Goal: Task Accomplishment & Management: Use online tool/utility

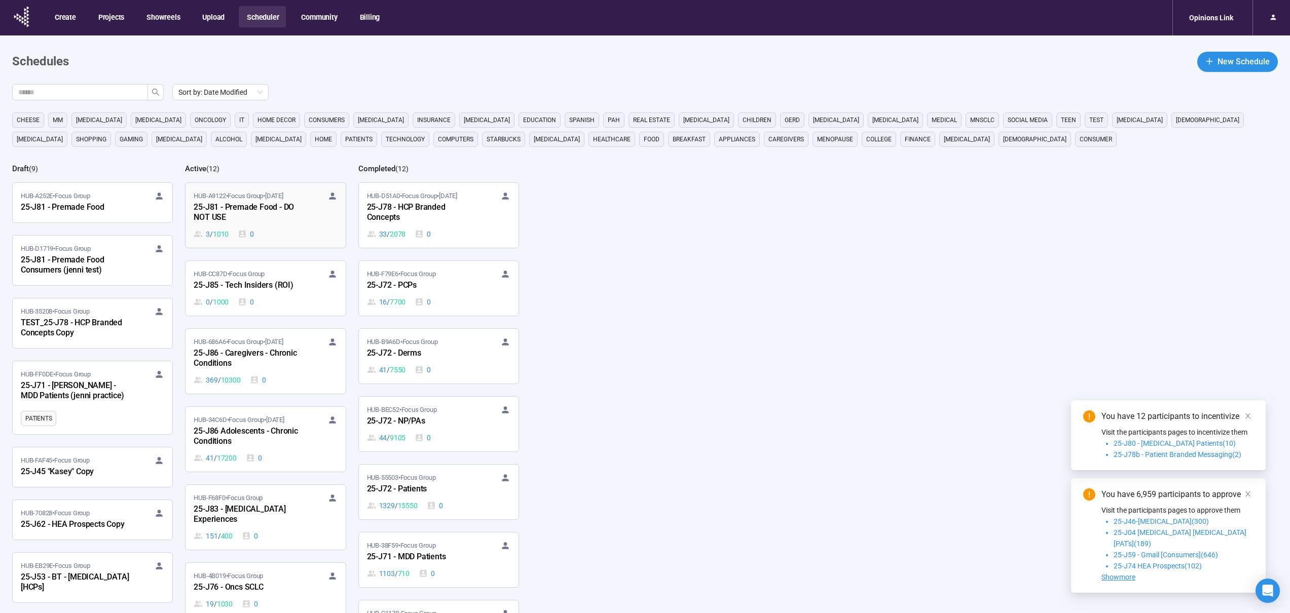
click at [285, 232] on div "3 / 1010 0" at bounding box center [265, 234] width 143 height 11
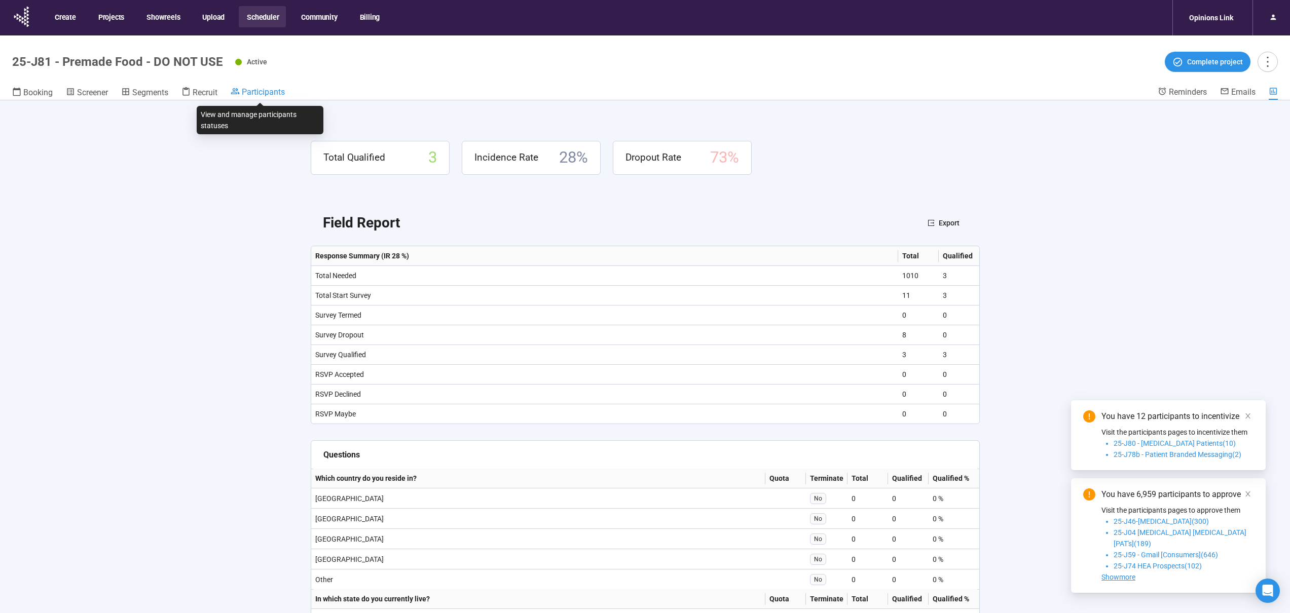
click at [257, 91] on span "Participants" at bounding box center [263, 92] width 43 height 10
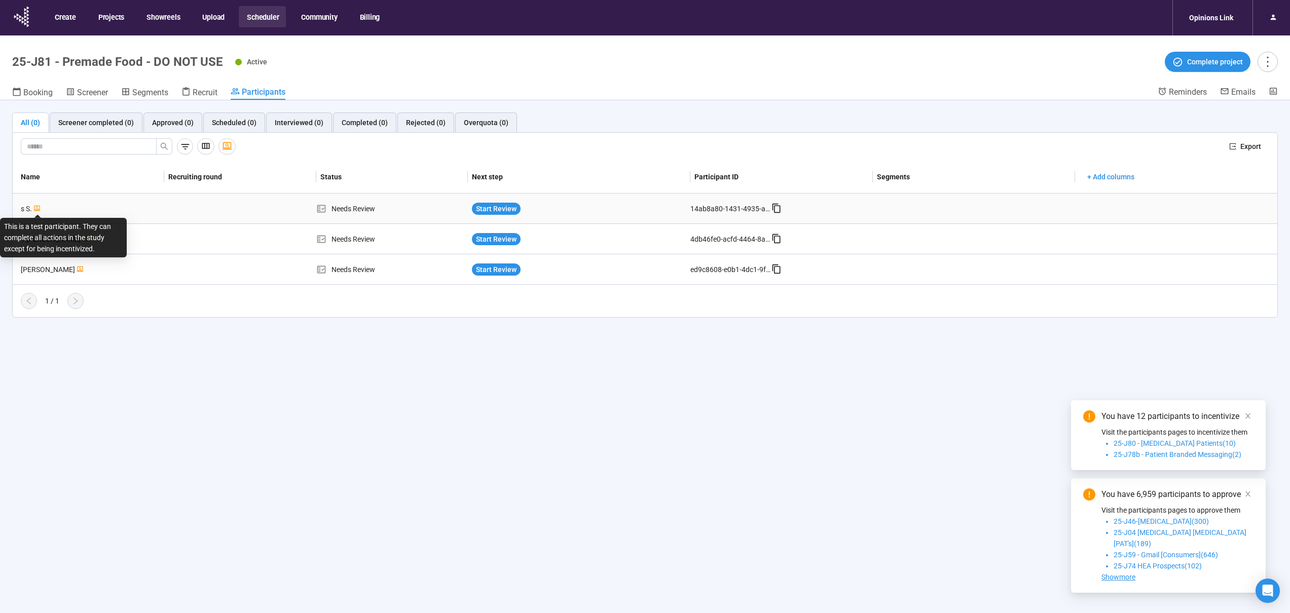
click at [82, 206] on div "s S." at bounding box center [90, 208] width 147 height 11
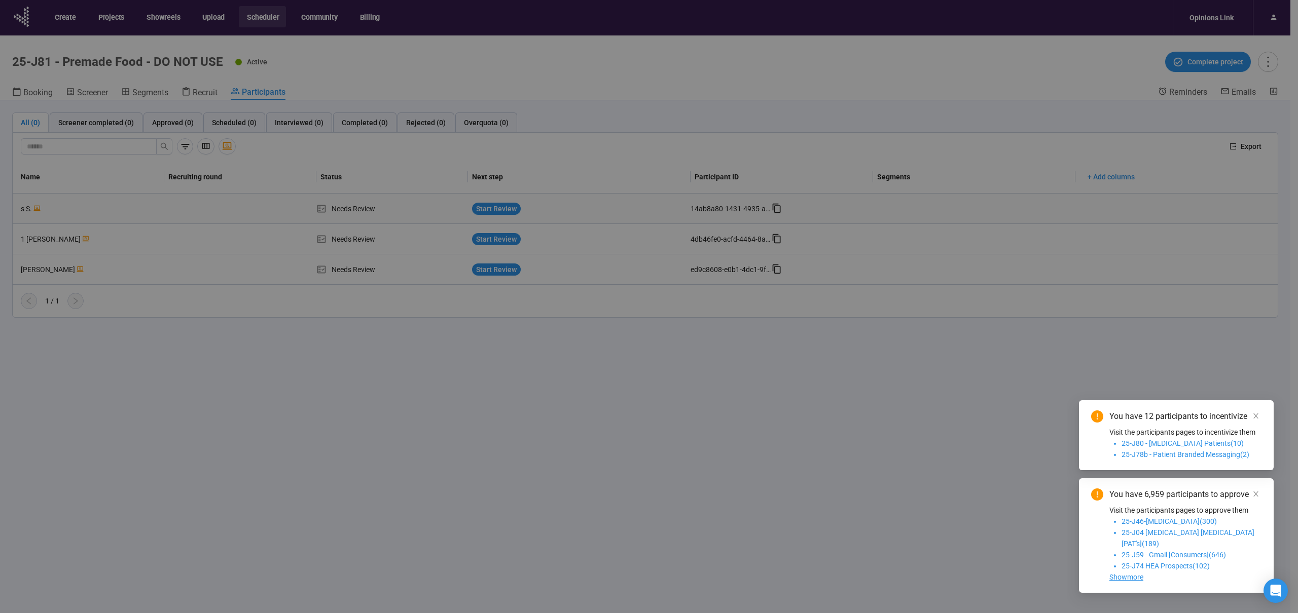
click at [82, 206] on div "s s Project notes Edit Add notes, i.e. how the last interview went, important d…" at bounding box center [649, 306] width 1298 height 613
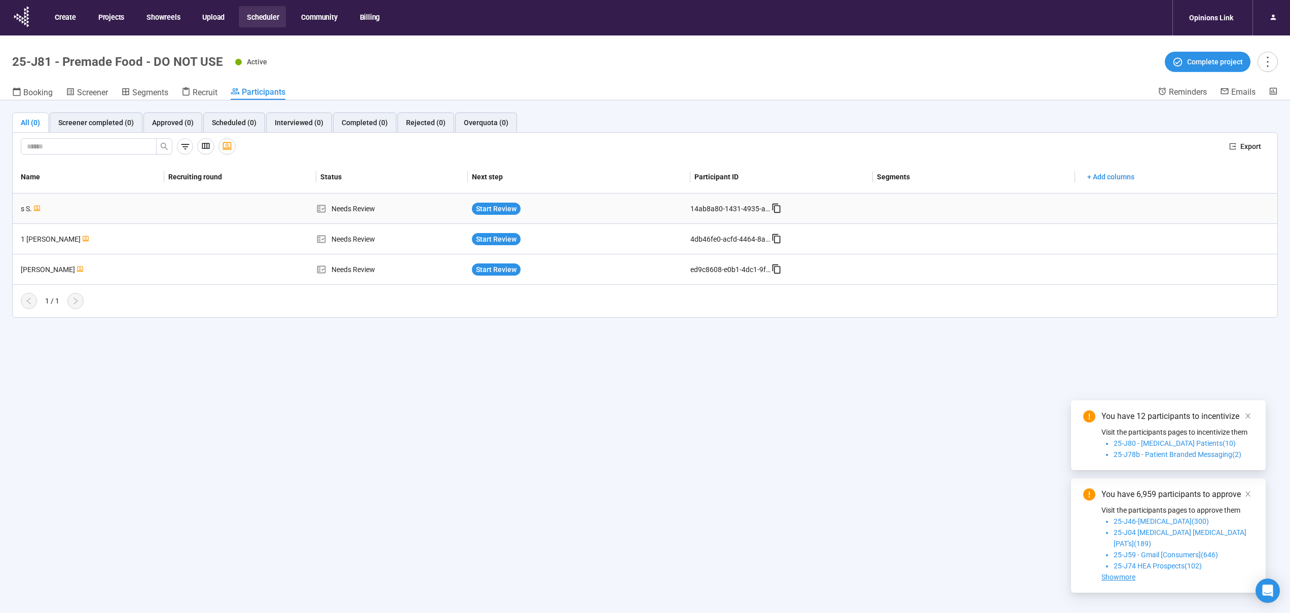
click at [82, 206] on div "s S." at bounding box center [90, 208] width 147 height 11
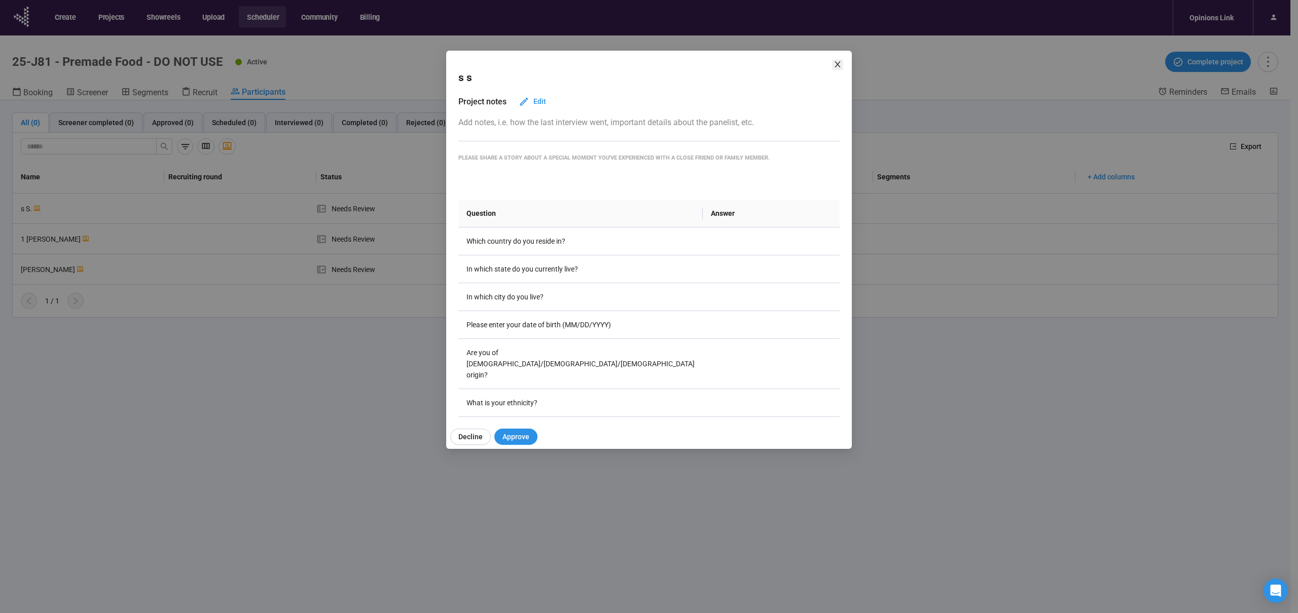
click at [834, 61] on icon "close" at bounding box center [837, 64] width 8 height 8
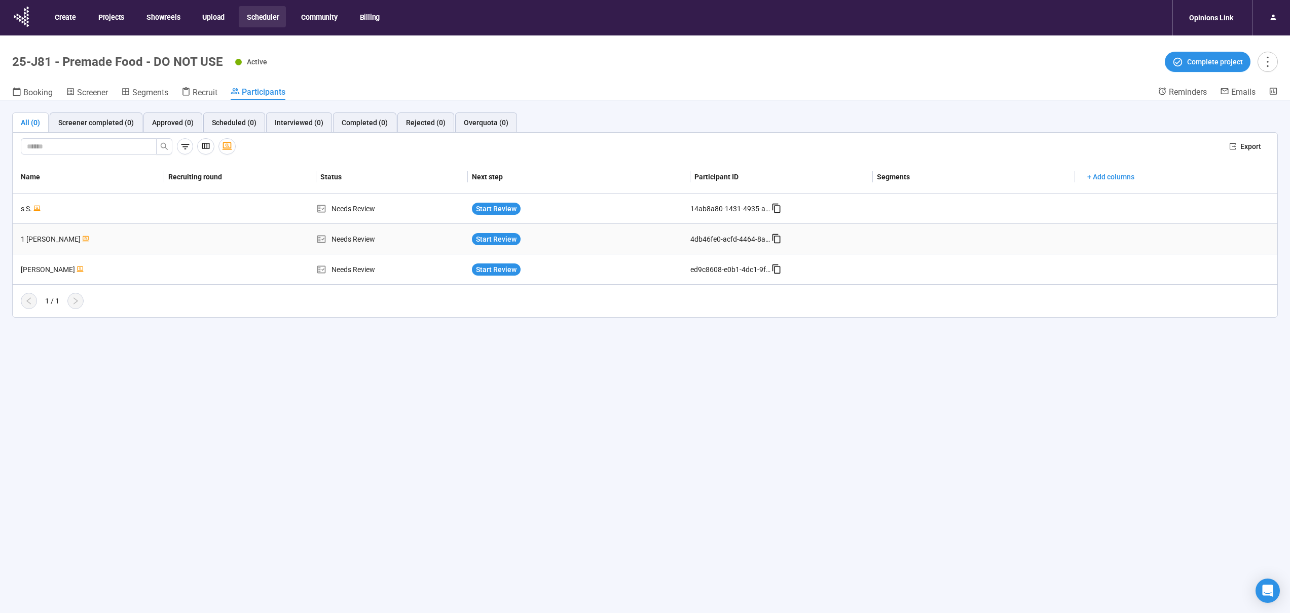
click at [243, 243] on td at bounding box center [240, 239] width 152 height 30
click at [80, 246] on td "1 [PERSON_NAME]" at bounding box center [89, 239] width 152 height 30
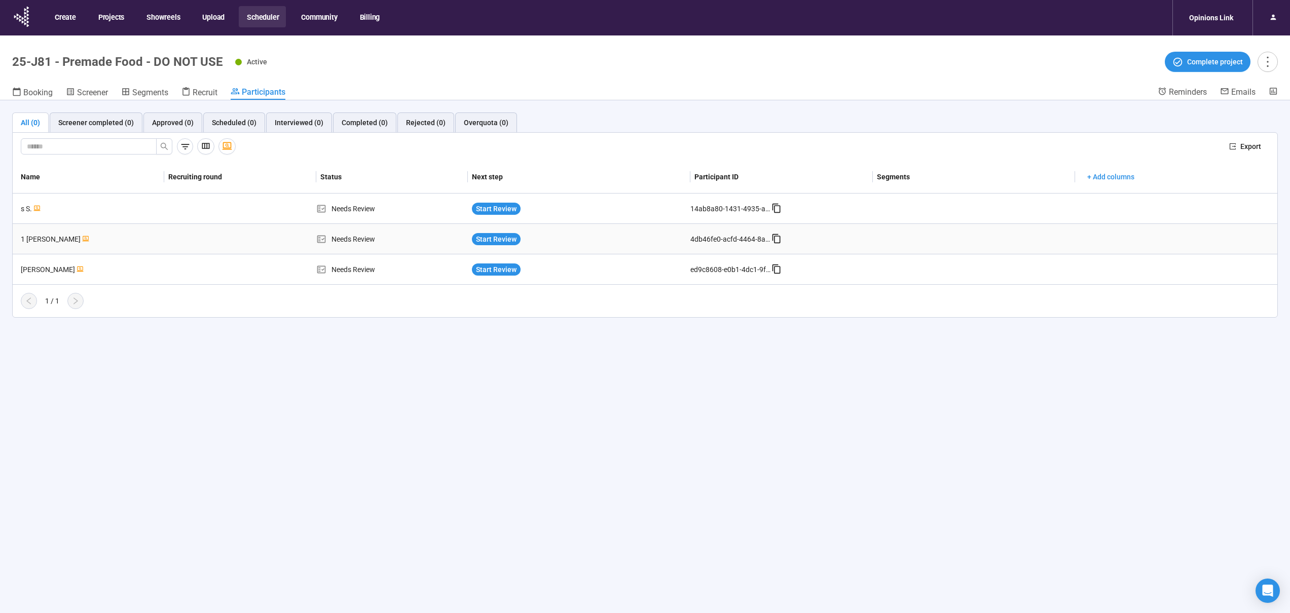
click at [39, 241] on div "1 [PERSON_NAME]" at bounding box center [90, 239] width 147 height 11
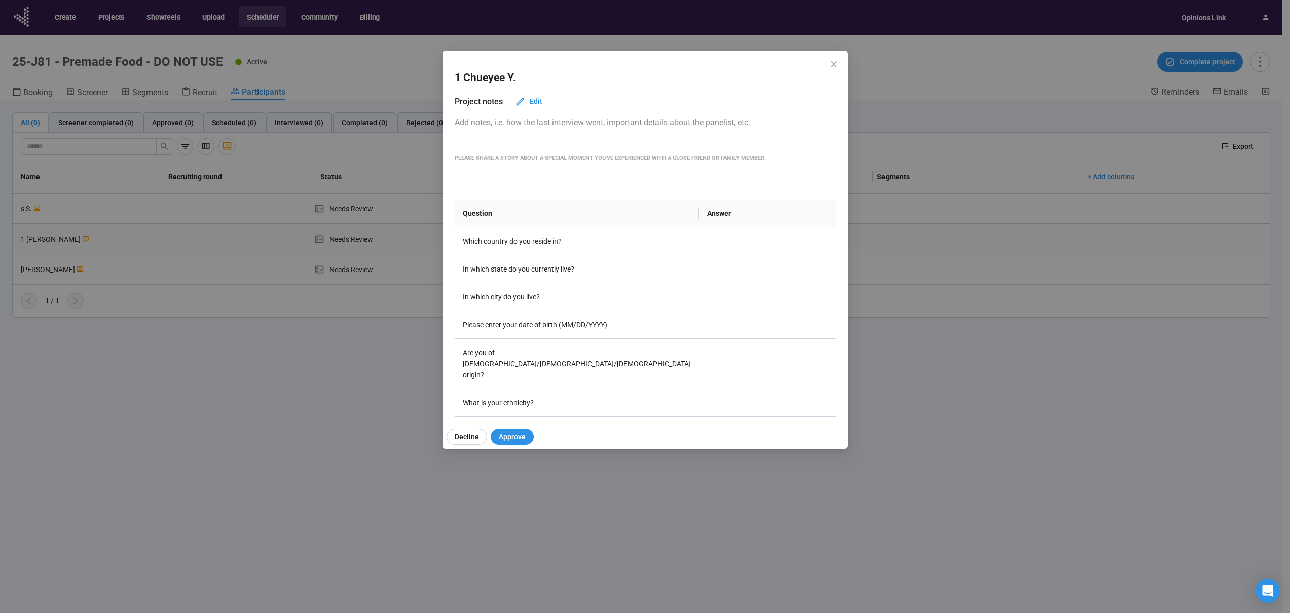
click at [39, 241] on div "1 [PERSON_NAME] Project notes Edit Add notes, i.e. how the last interview went,…" at bounding box center [645, 306] width 1290 height 613
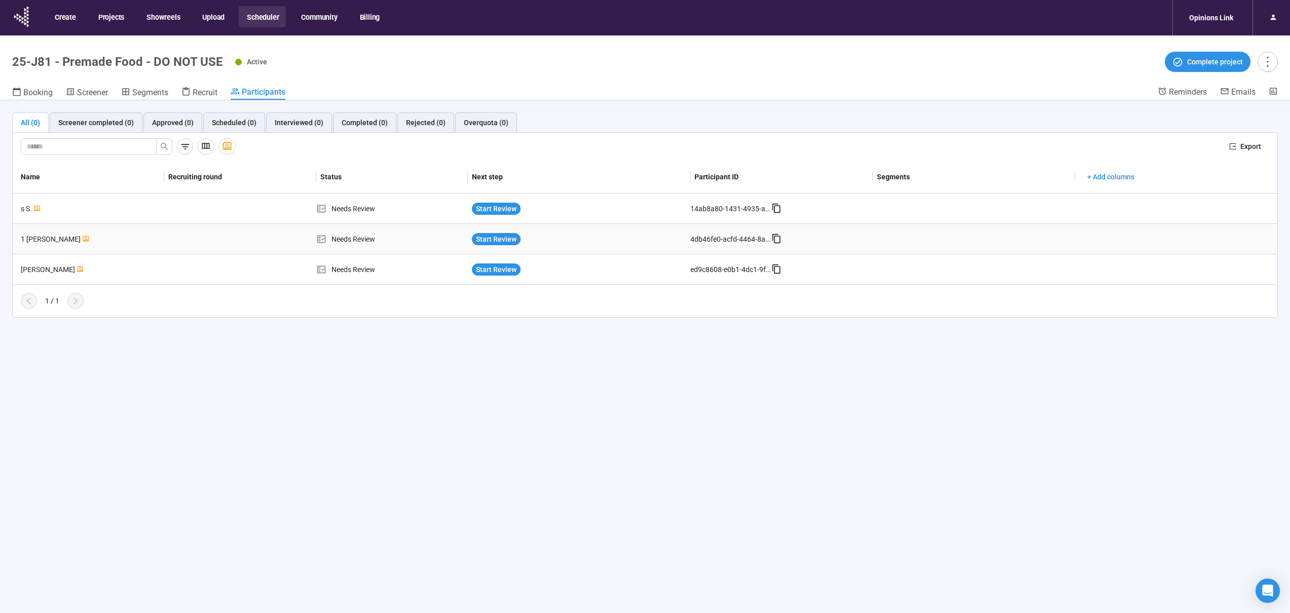
click at [39, 241] on div "1 [PERSON_NAME]" at bounding box center [90, 239] width 147 height 11
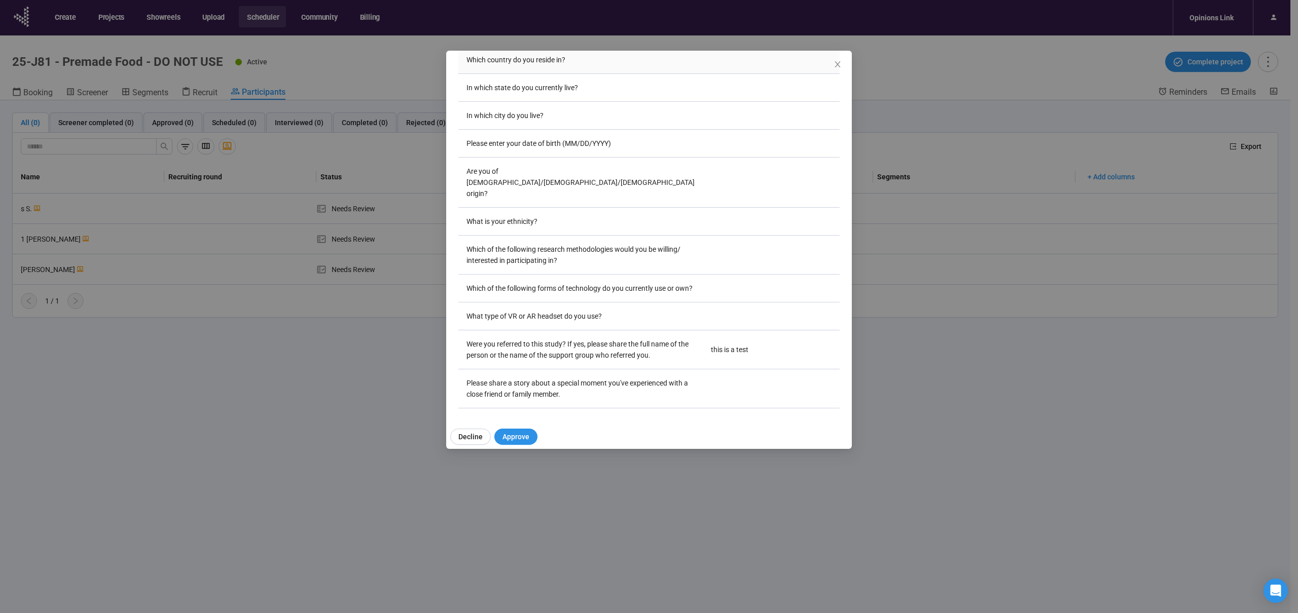
scroll to position [326, 0]
click at [838, 62] on icon "close" at bounding box center [837, 64] width 8 height 8
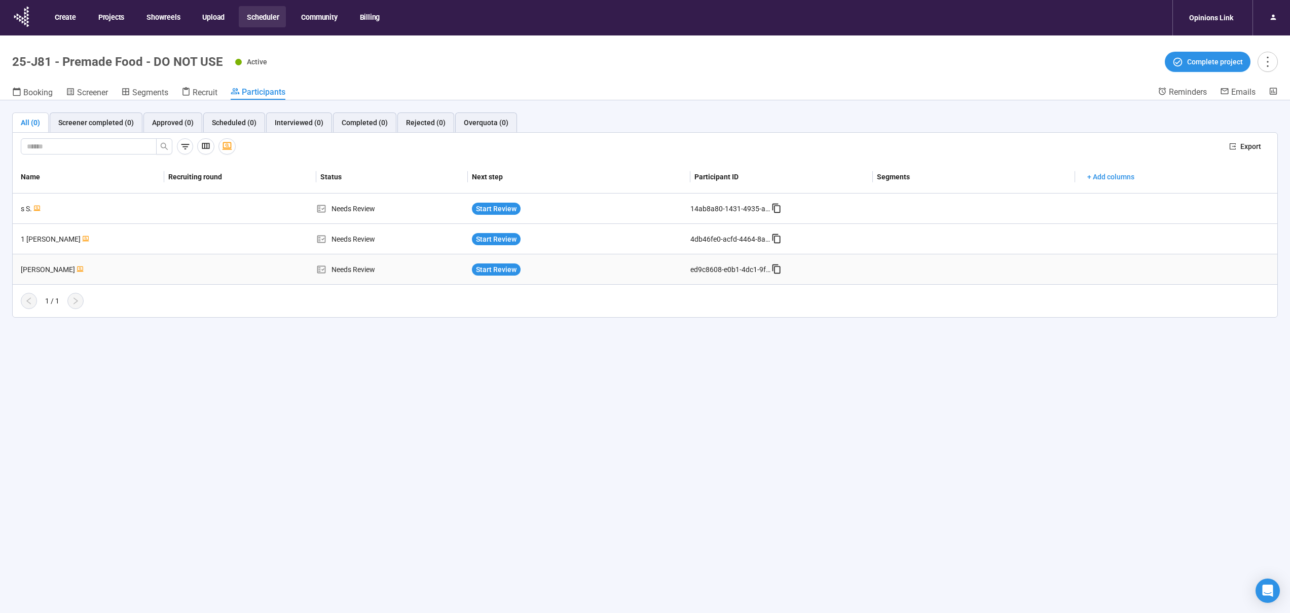
click at [100, 275] on div "[PERSON_NAME]" at bounding box center [90, 269] width 147 height 11
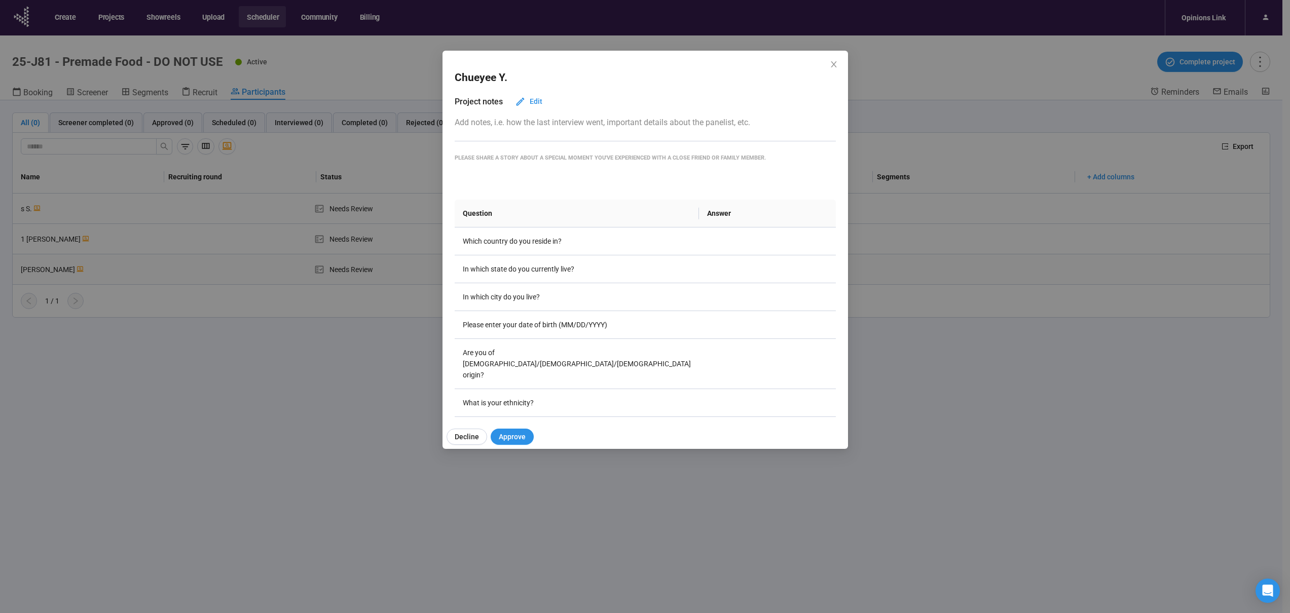
click at [101, 275] on div "[PERSON_NAME] Project notes Edit Add notes, i.e. how the last interview went, i…" at bounding box center [645, 306] width 1290 height 613
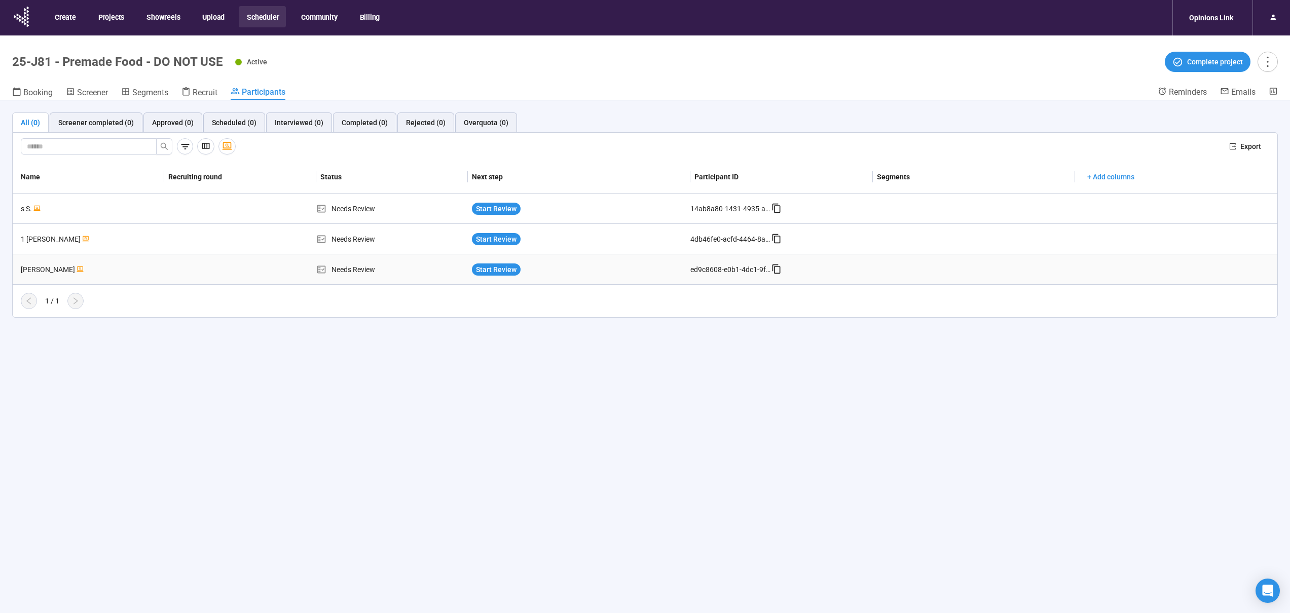
click at [101, 275] on div "[PERSON_NAME]" at bounding box center [90, 269] width 147 height 11
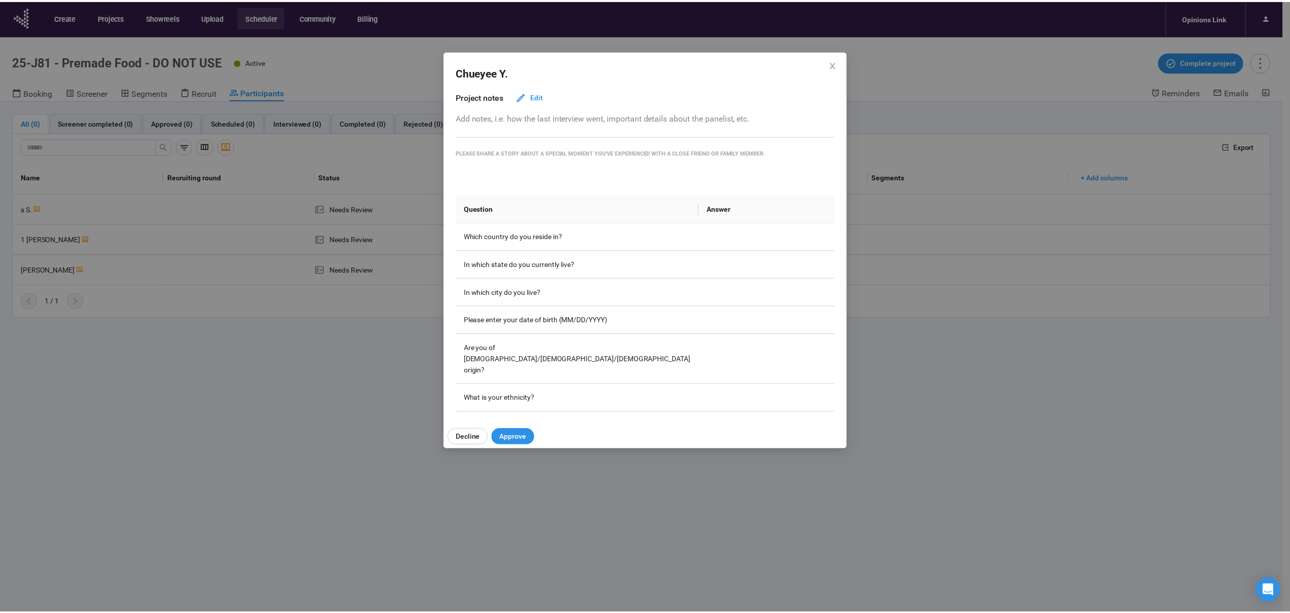
scroll to position [0, 0]
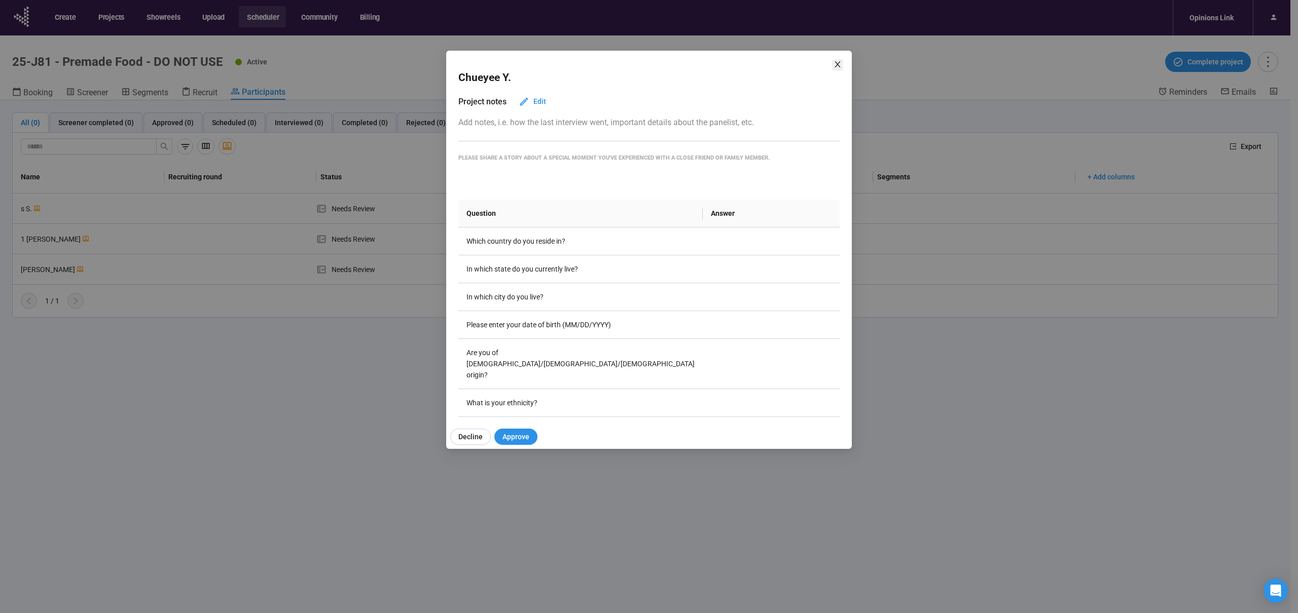
click at [838, 64] on icon "close" at bounding box center [837, 64] width 8 height 8
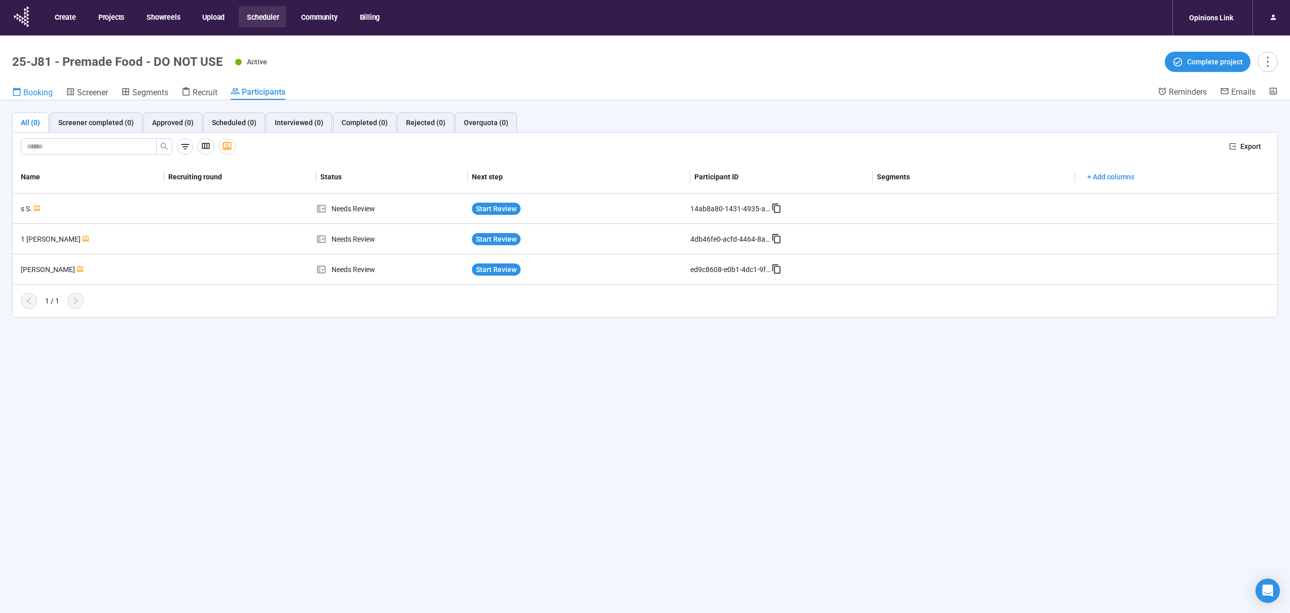
click at [35, 95] on span "Booking" at bounding box center [37, 93] width 29 height 10
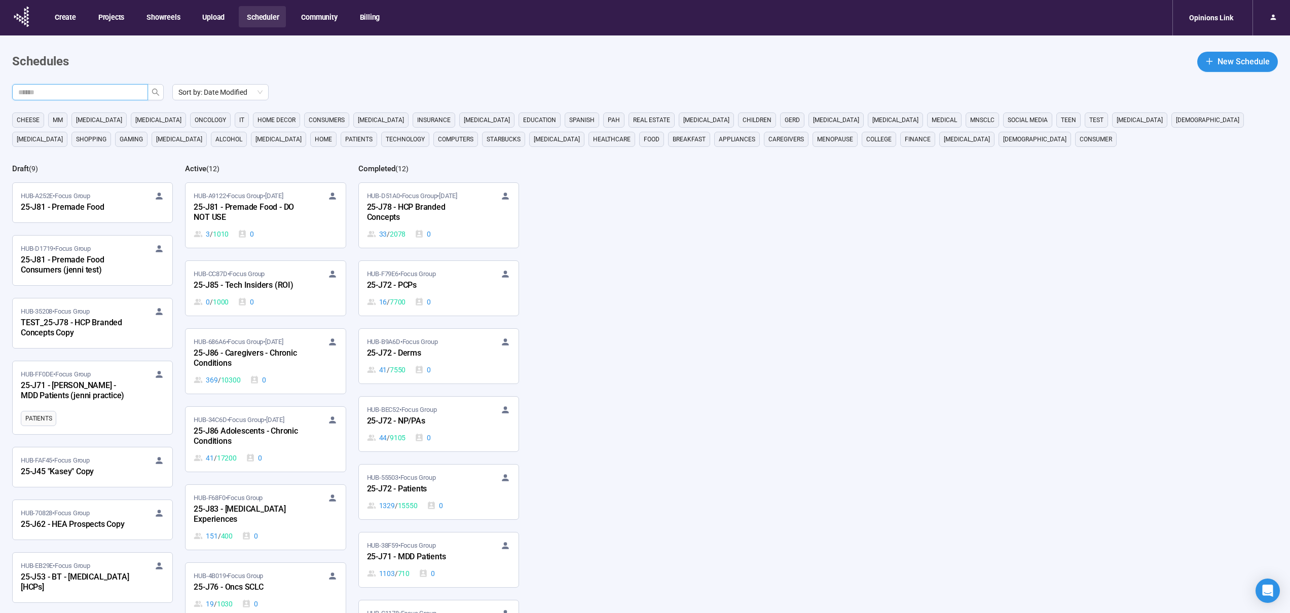
click at [87, 88] on input "text" at bounding box center [76, 92] width 116 height 11
type input "******"
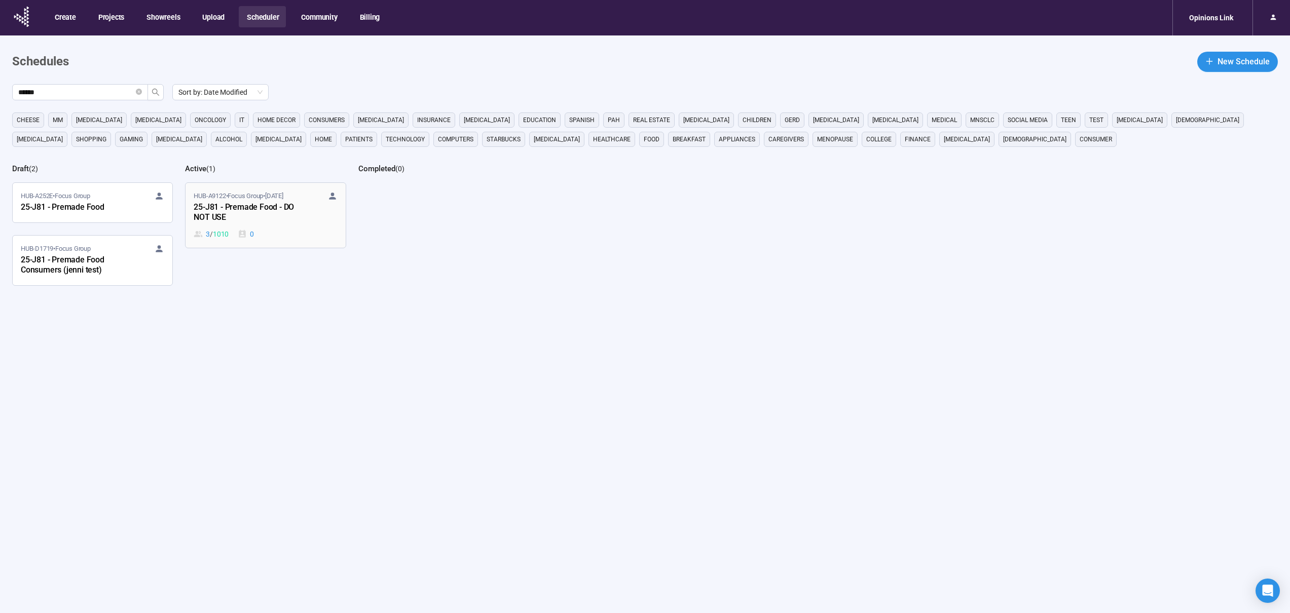
click at [216, 214] on div "25-J81 - Premade Food - DO NOT USE" at bounding box center [250, 212] width 112 height 23
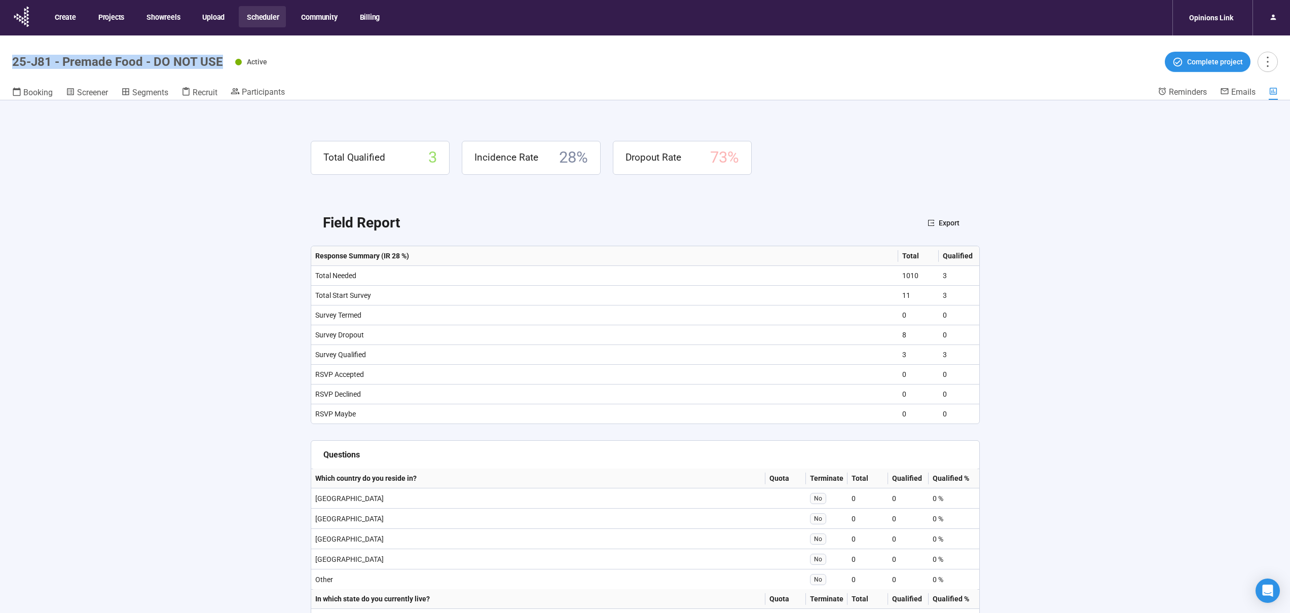
drag, startPoint x: 12, startPoint y: 61, endPoint x: 225, endPoint y: 68, distance: 213.0
click at [225, 68] on div "25-J81 - Premade Food - DO NOT USE Active Complete project" at bounding box center [645, 62] width 1266 height 20
copy h1 "25-J81 - Premade Food - DO NOT USE"
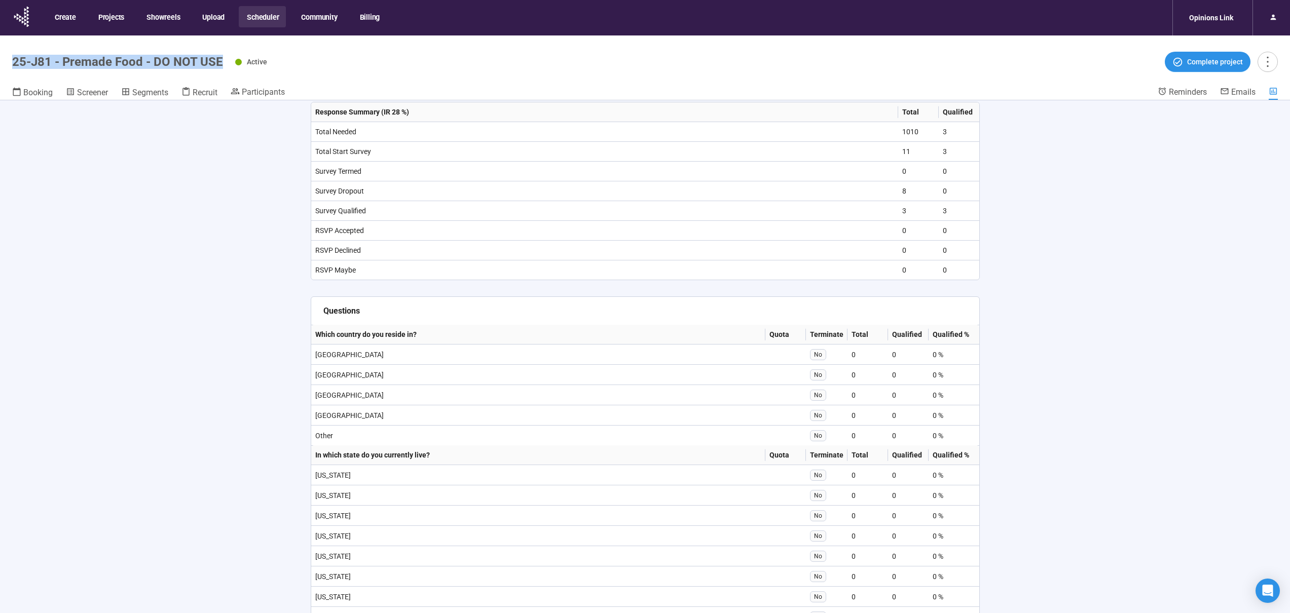
scroll to position [747, 0]
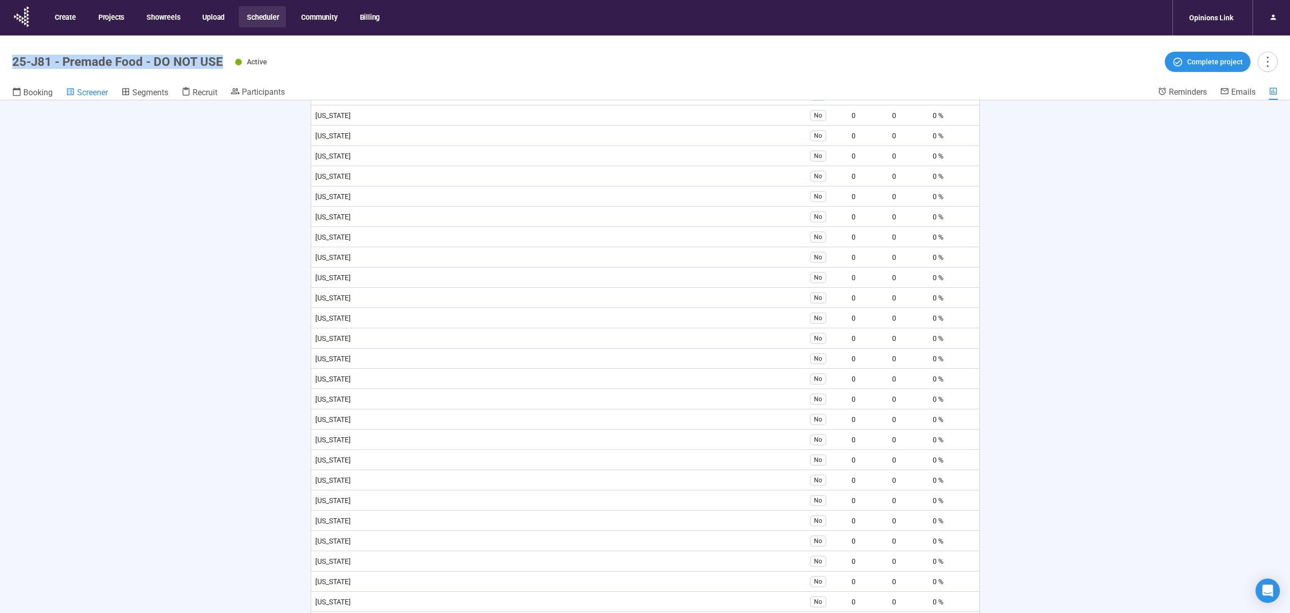
click at [100, 90] on span "Screener" at bounding box center [92, 93] width 31 height 10
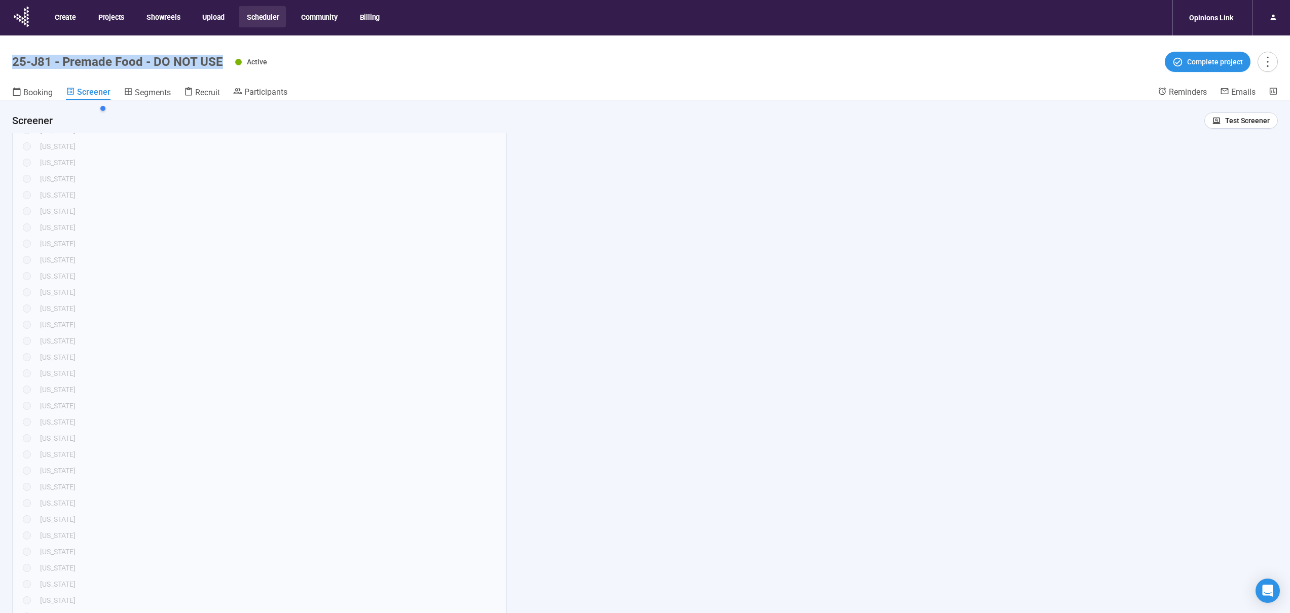
scroll to position [23, 0]
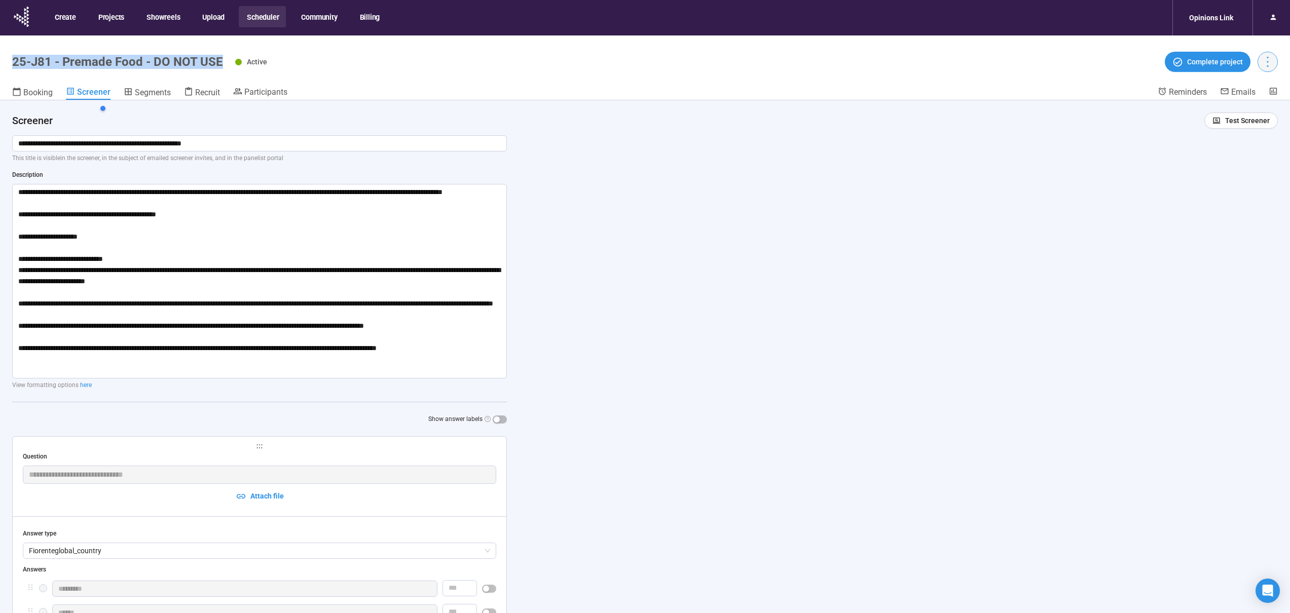
click at [1266, 65] on icon "more" at bounding box center [1268, 62] width 14 height 14
click at [940, 71] on div "Active Complete project" at bounding box center [756, 62] width 1043 height 20
click at [1267, 64] on icon "more" at bounding box center [1268, 62] width 14 height 14
click at [827, 166] on div "**********" at bounding box center [645, 374] width 1290 height 548
